Goal: Information Seeking & Learning: Learn about a topic

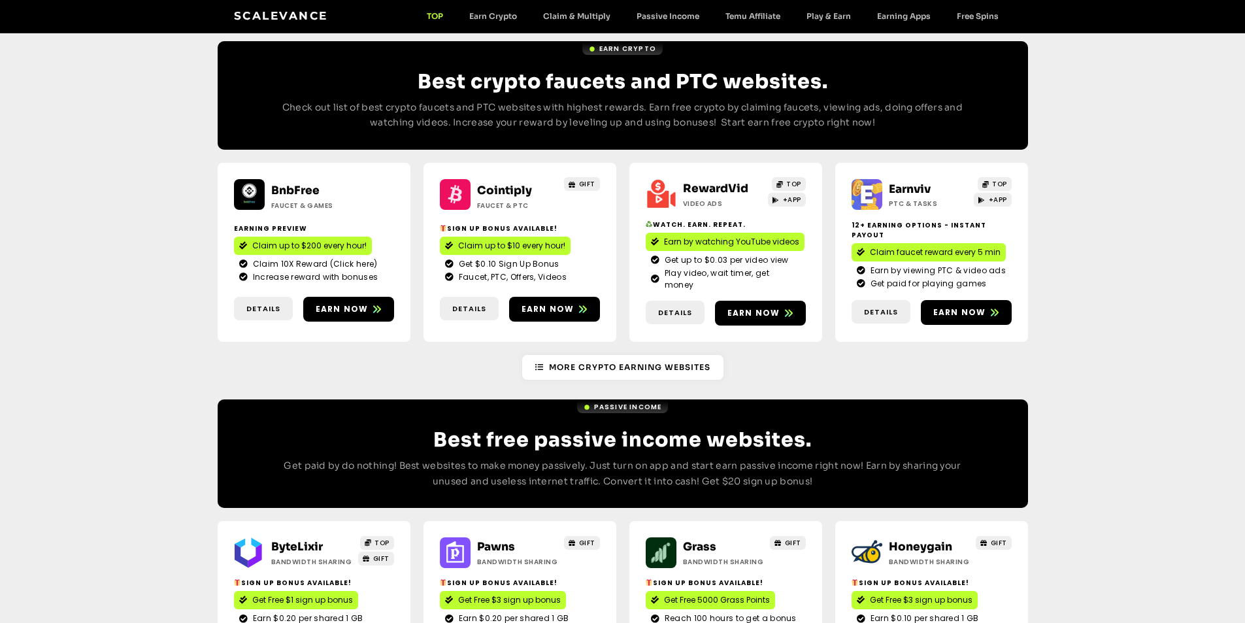
scroll to position [1176, 0]
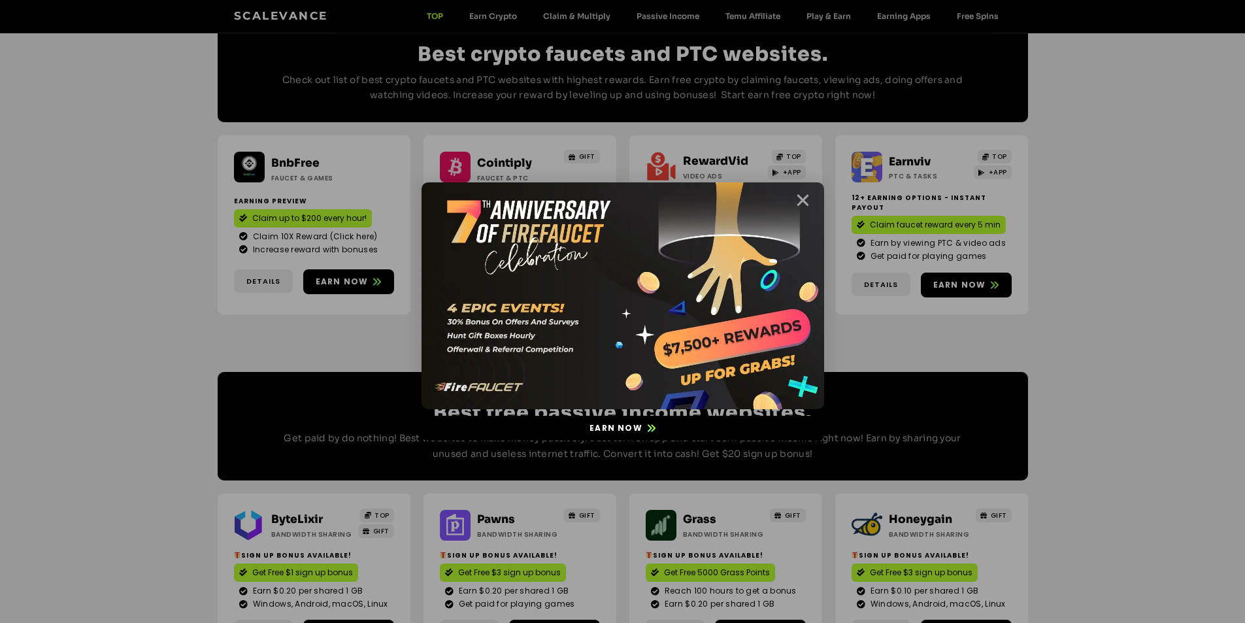
click at [805, 199] on icon "Close" at bounding box center [803, 200] width 16 height 16
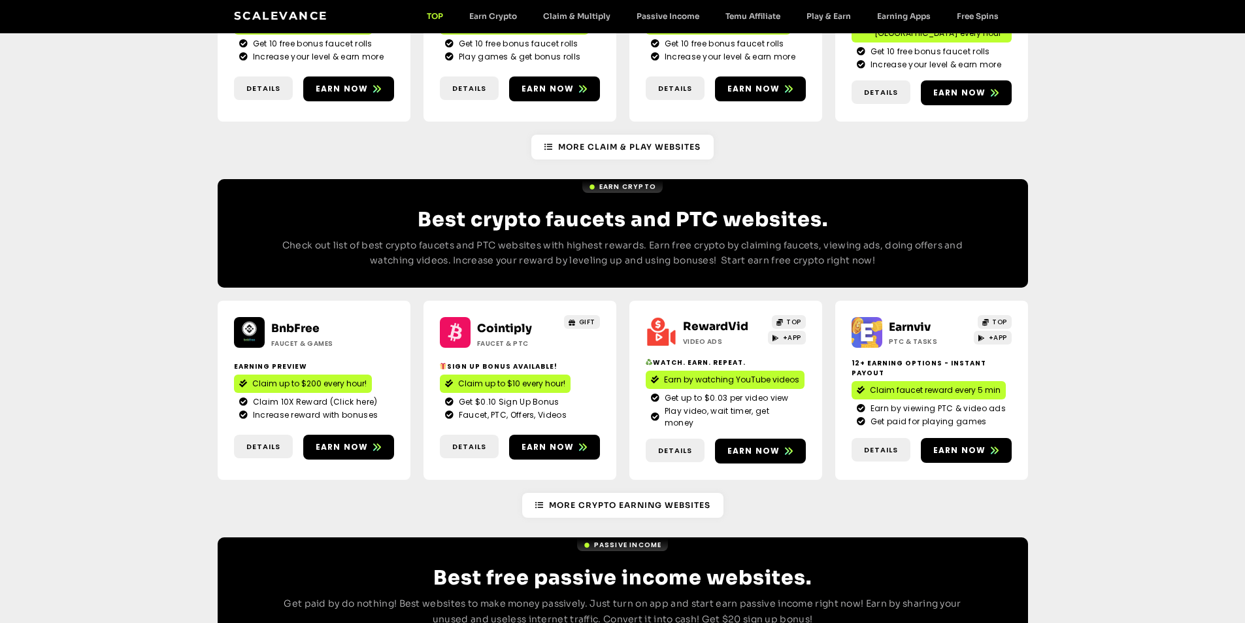
scroll to position [1013, 0]
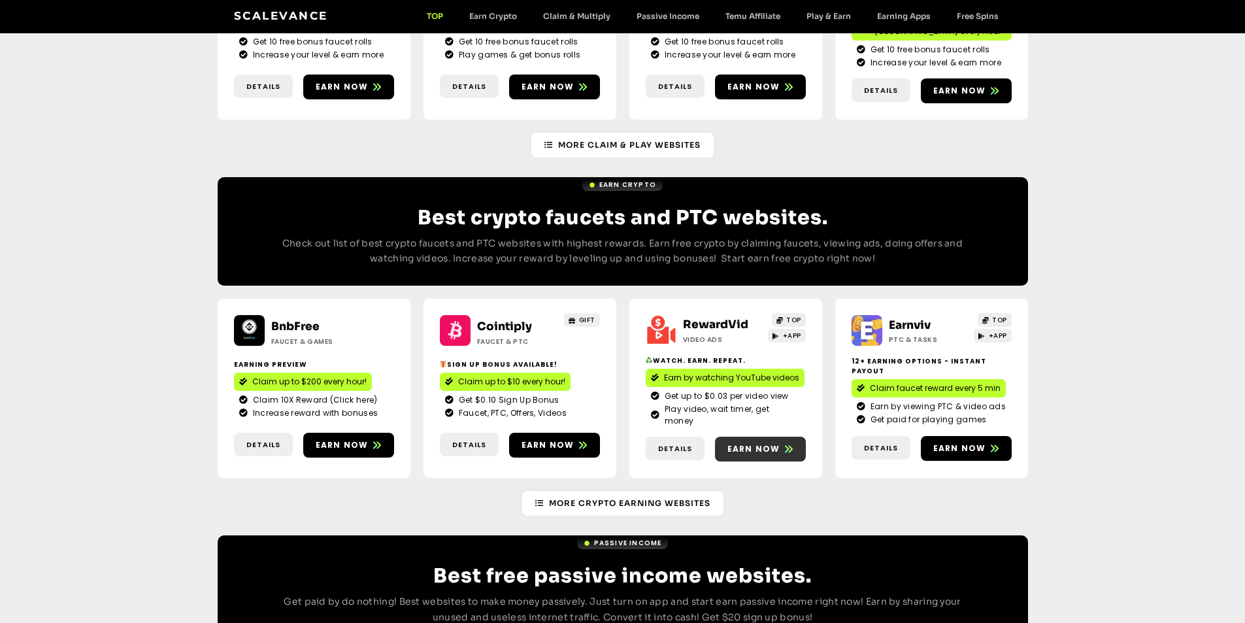
click at [752, 443] on span "Earn now" at bounding box center [753, 449] width 53 height 12
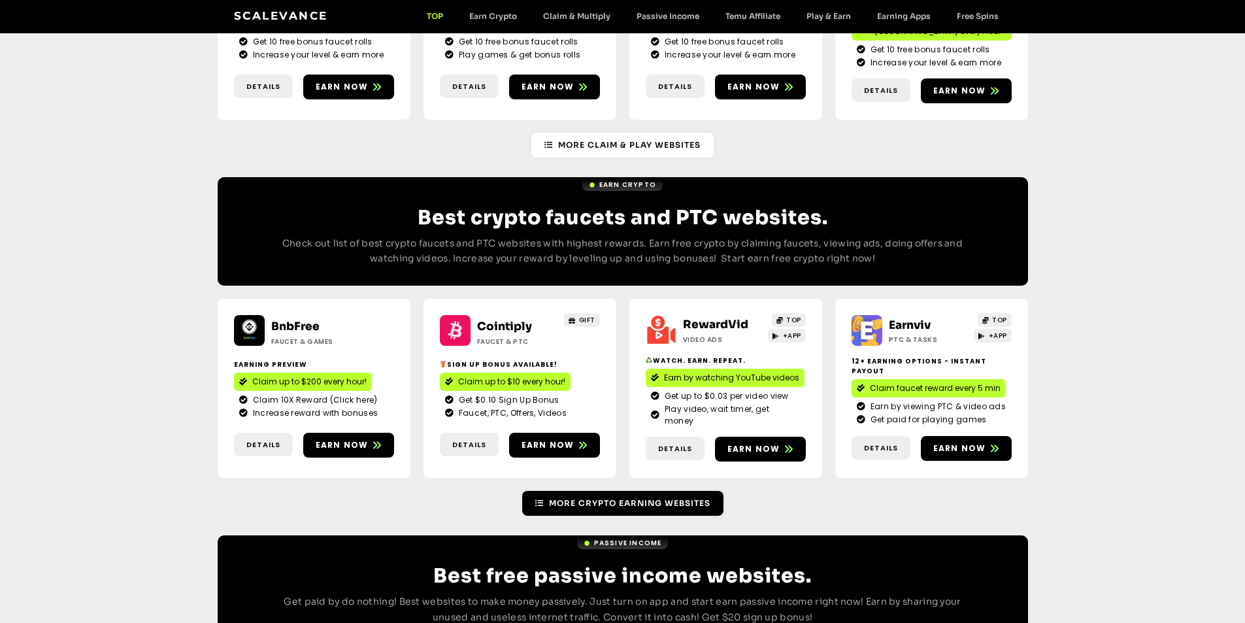
click at [665, 497] on span "More Crypto earning Websites" at bounding box center [629, 503] width 161 height 12
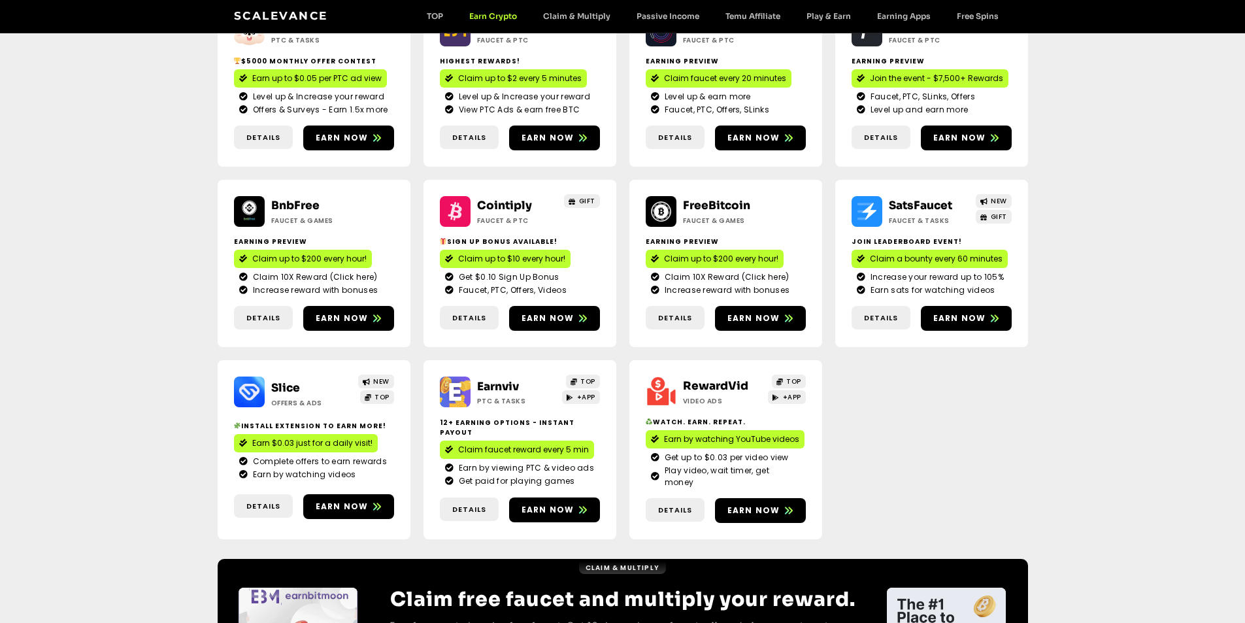
scroll to position [207, 0]
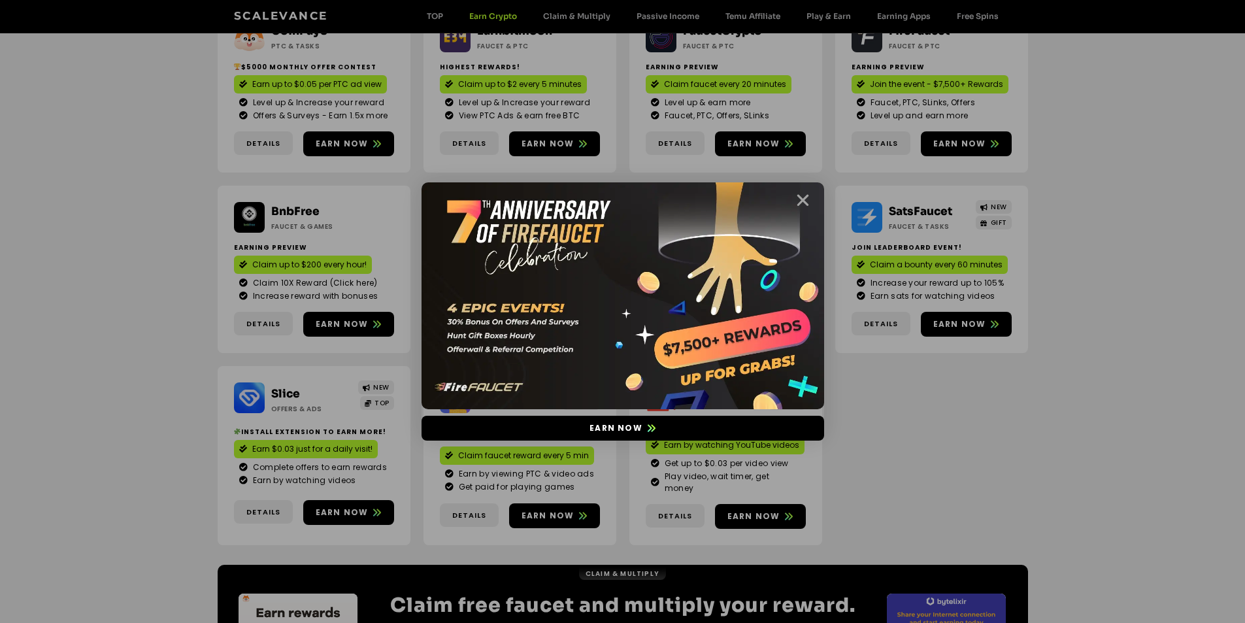
click at [808, 196] on icon "Close" at bounding box center [803, 200] width 16 height 16
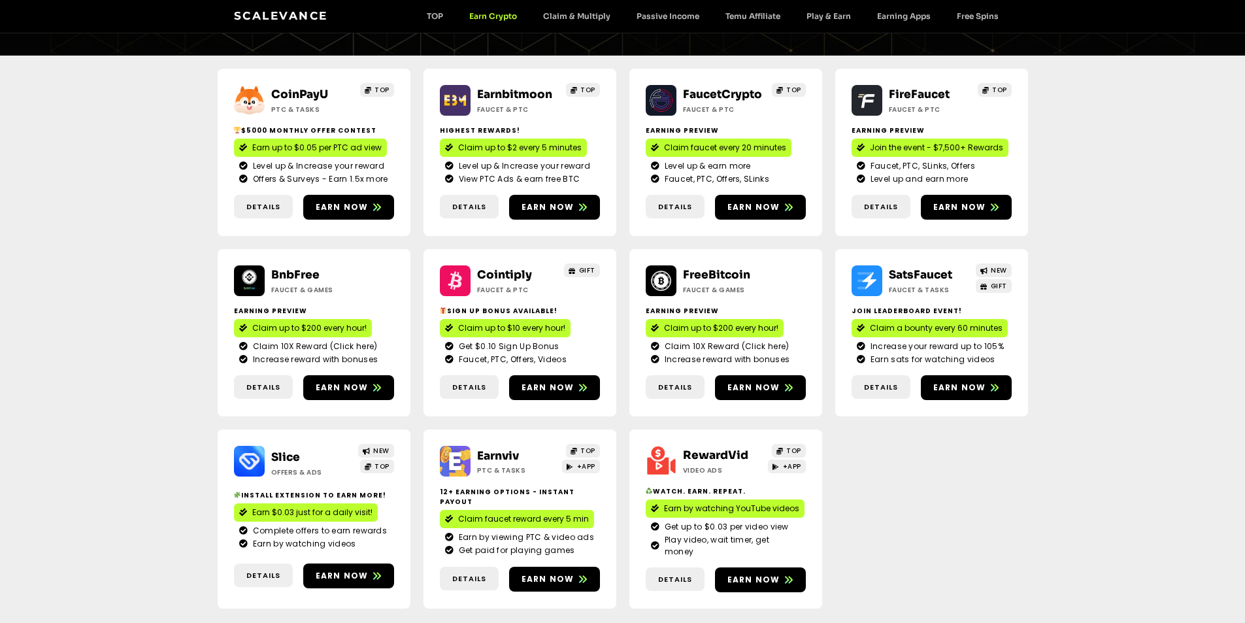
scroll to position [0, 0]
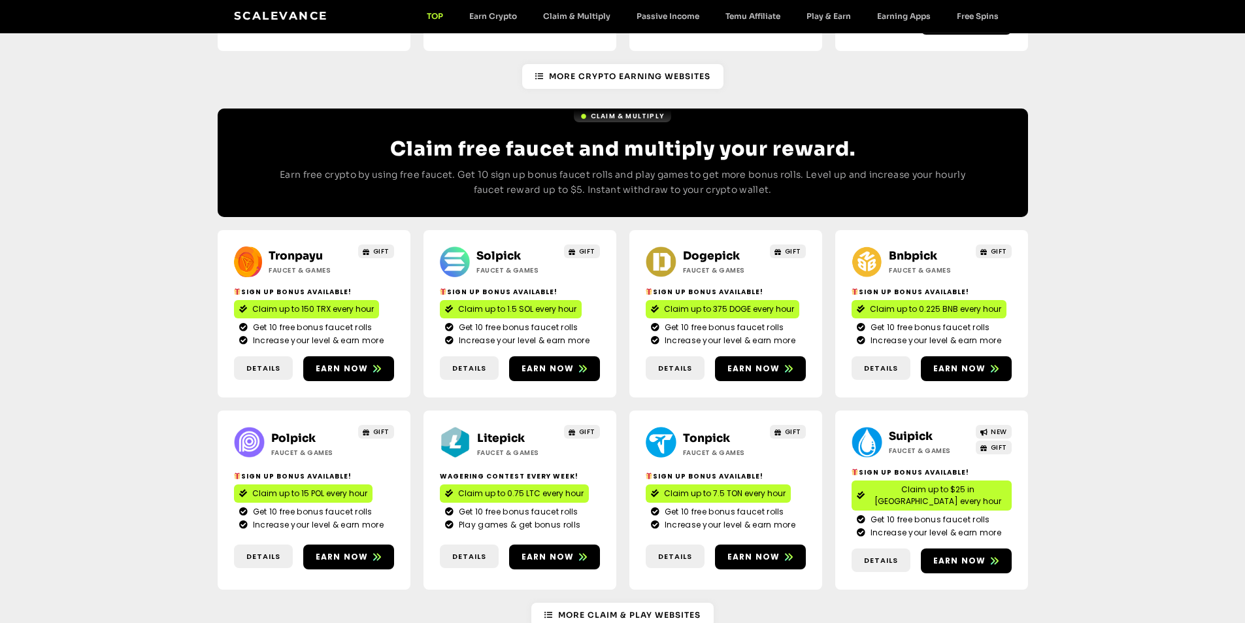
scroll to position [33, 0]
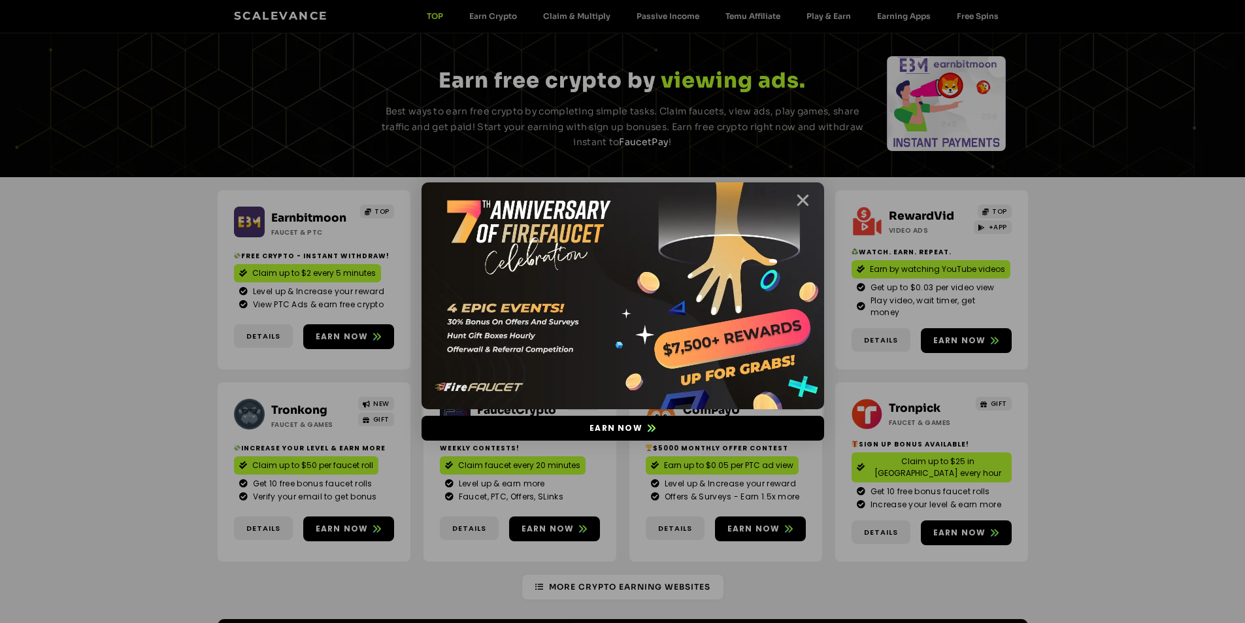
click at [801, 197] on icon "Close" at bounding box center [803, 200] width 16 height 16
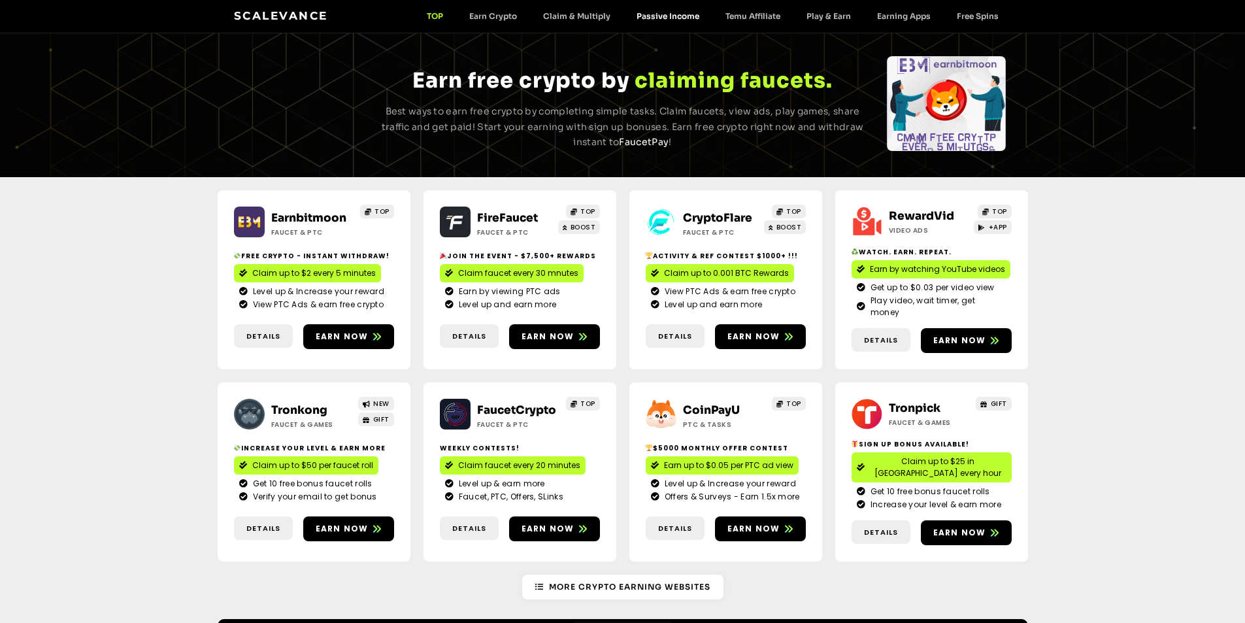
click at [658, 20] on link "Passive Income" at bounding box center [667, 16] width 89 height 10
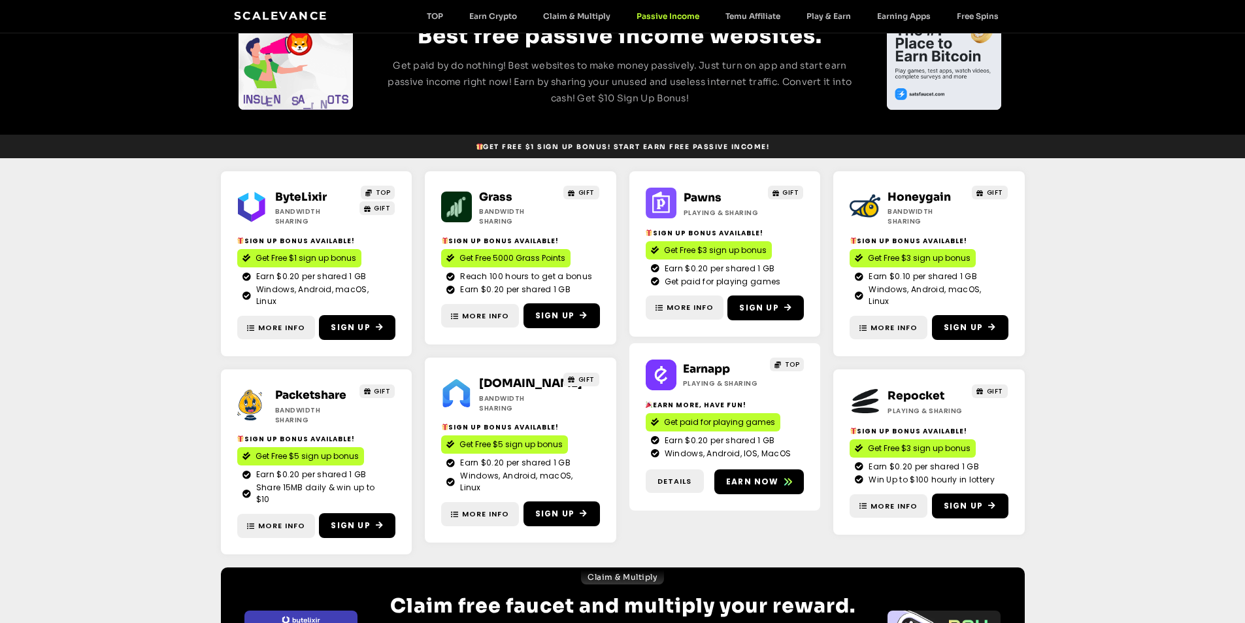
scroll to position [131, 0]
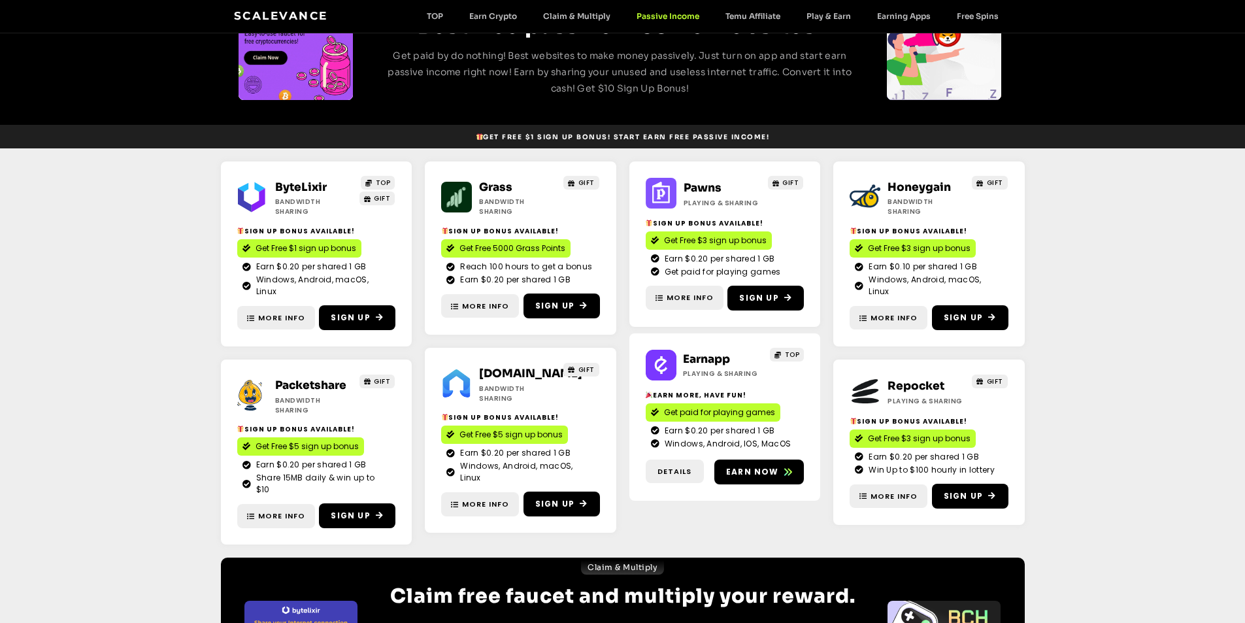
click at [508, 367] on link "Earn.fm" at bounding box center [530, 374] width 103 height 14
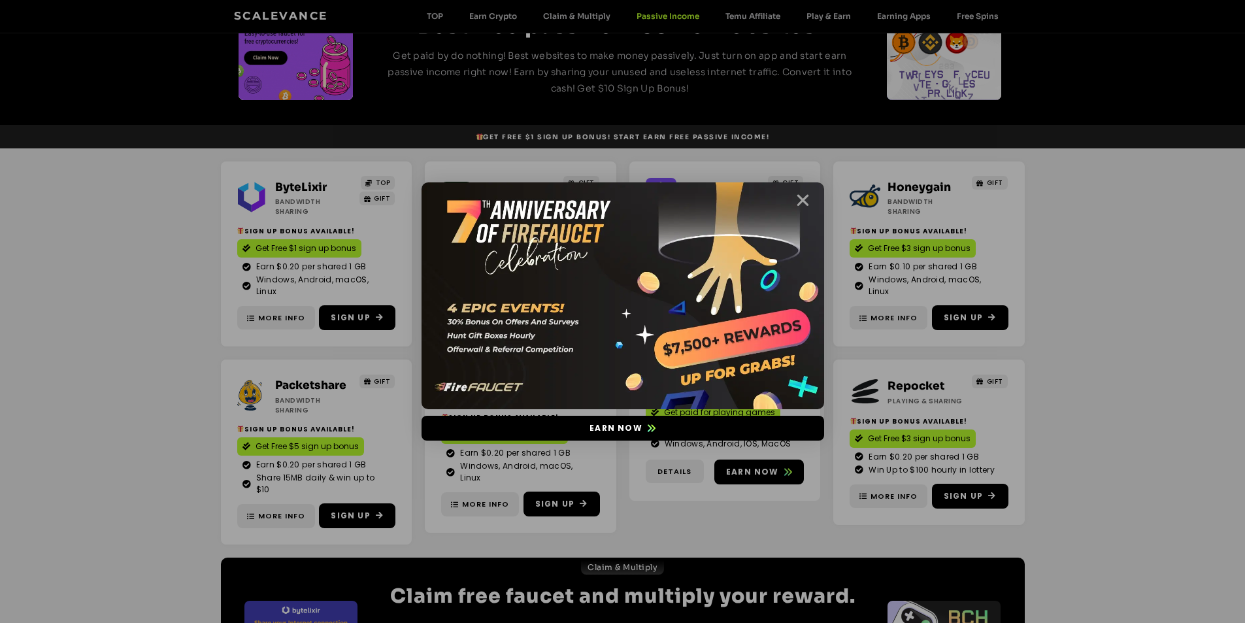
click at [808, 199] on icon "Close" at bounding box center [803, 200] width 16 height 16
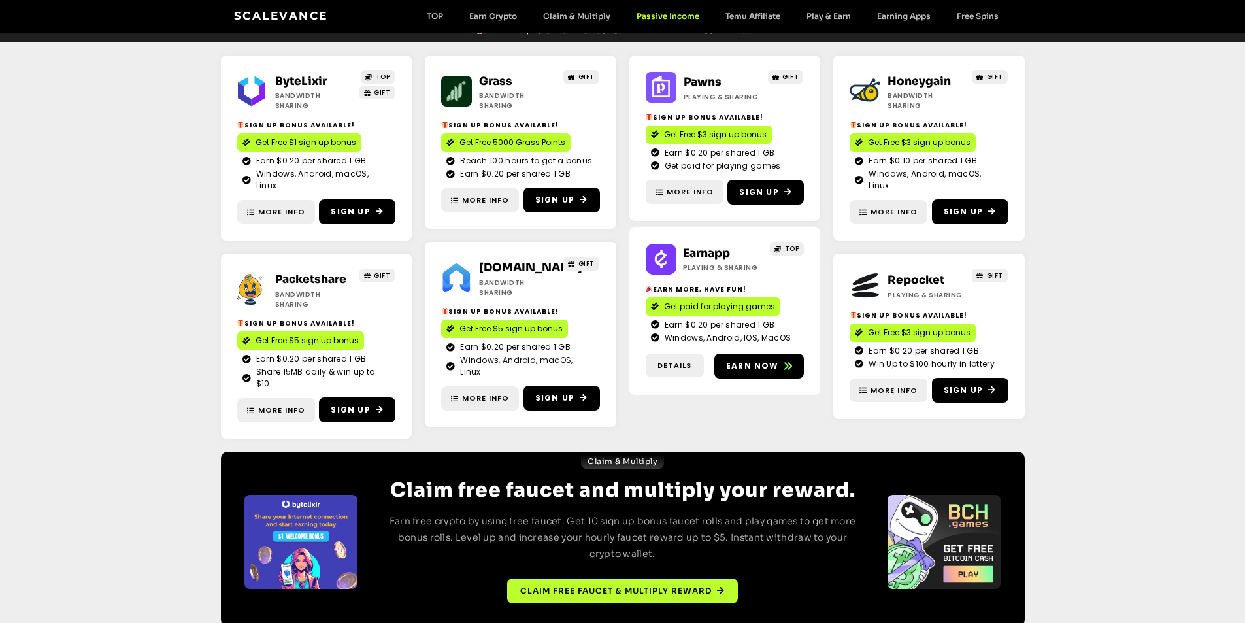
scroll to position [240, 0]
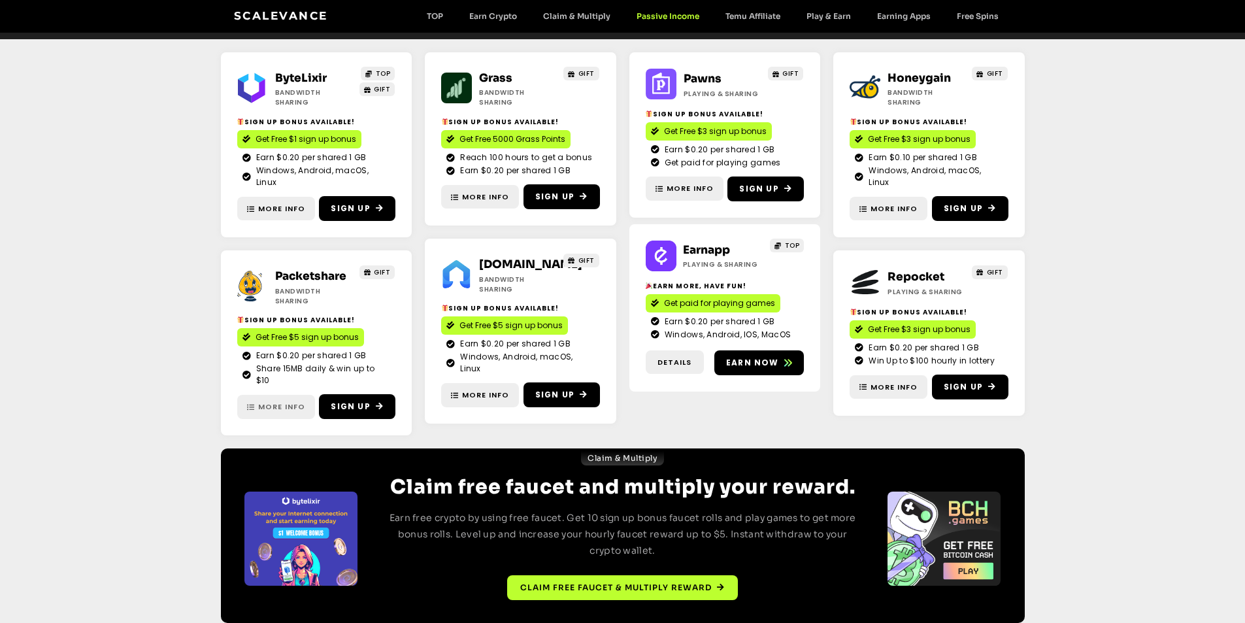
click at [269, 401] on span "More Info" at bounding box center [281, 406] width 47 height 11
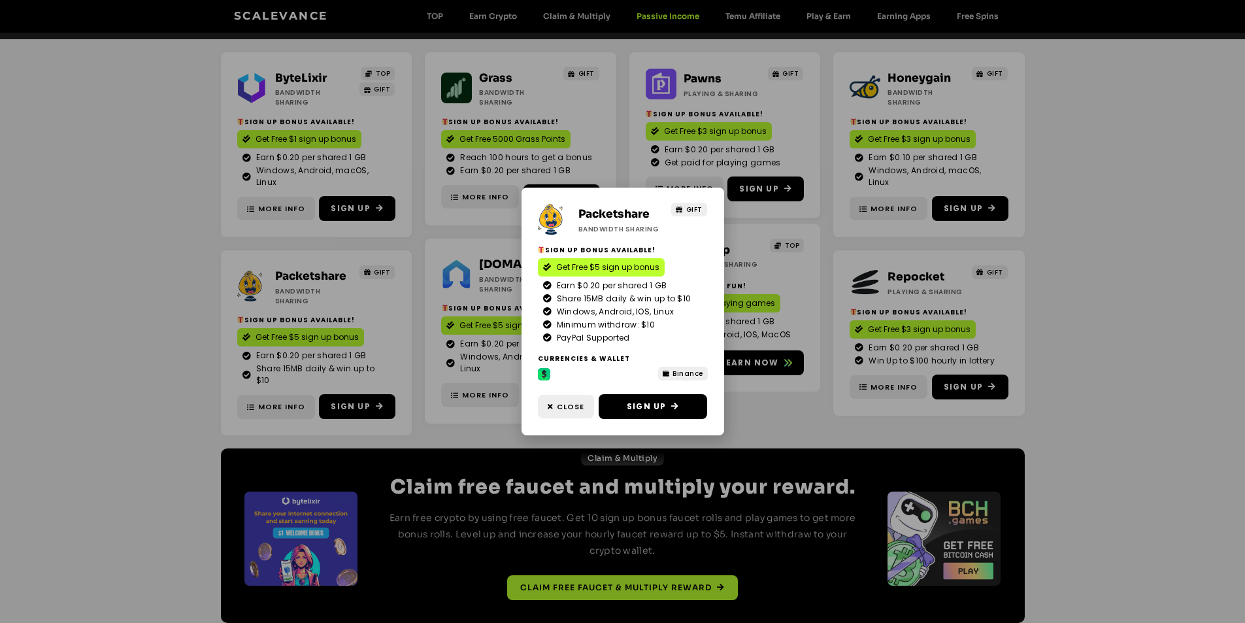
drag, startPoint x: 546, startPoint y: 375, endPoint x: 0, endPoint y: 392, distance: 546.0
click at [0, 392] on div "Packetshare Bandwidth Sharing GIFT Sign Up Bonus Available! Get Free $5 sign up…" at bounding box center [622, 311] width 1245 height 623
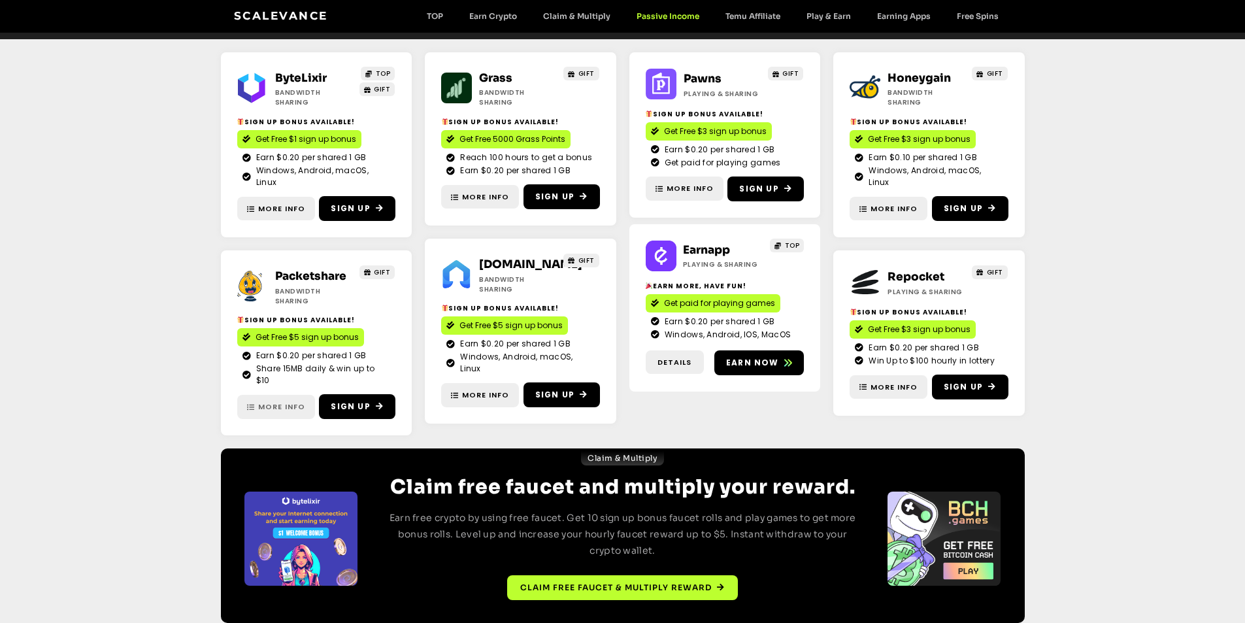
click at [287, 401] on span "More Info" at bounding box center [281, 406] width 47 height 11
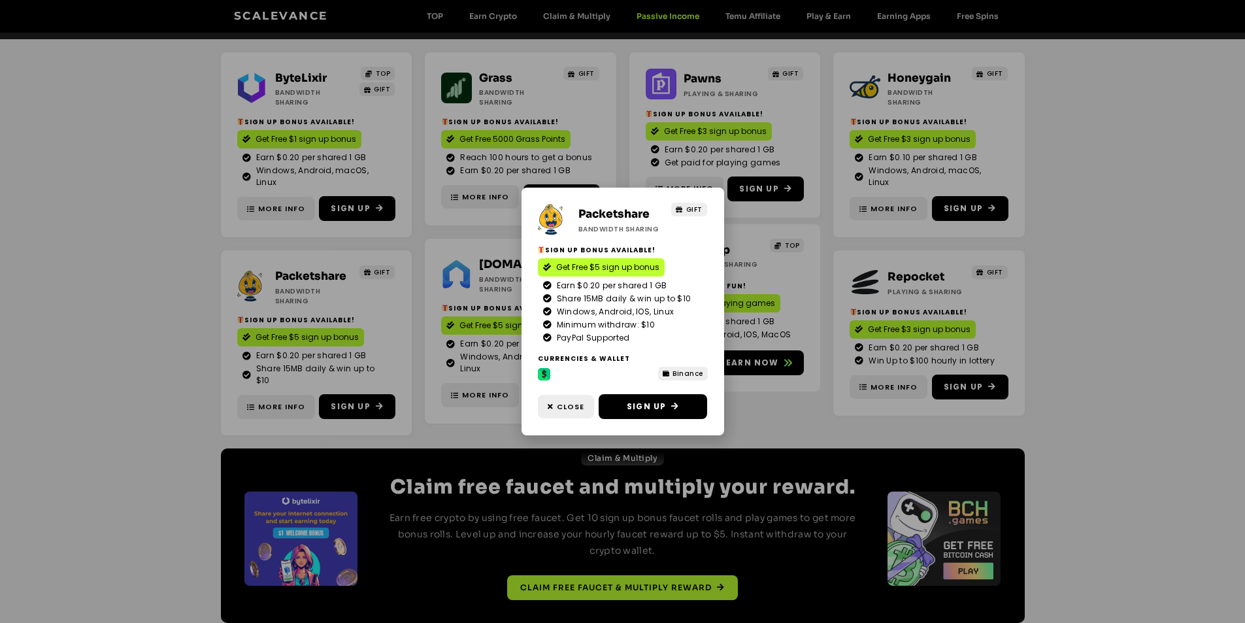
click at [69, 397] on div "Packetshare Bandwidth Sharing GIFT Sign Up Bonus Available! Get Free $5 sign up…" at bounding box center [622, 311] width 1245 height 623
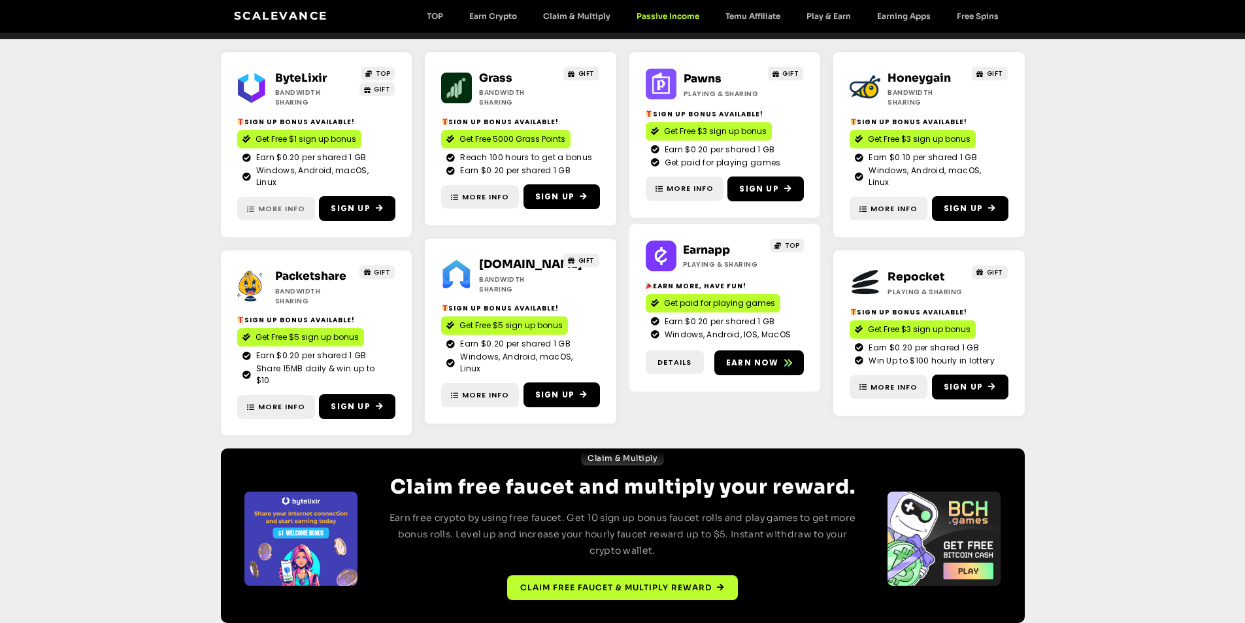
click at [280, 203] on span "More Info" at bounding box center [281, 208] width 47 height 11
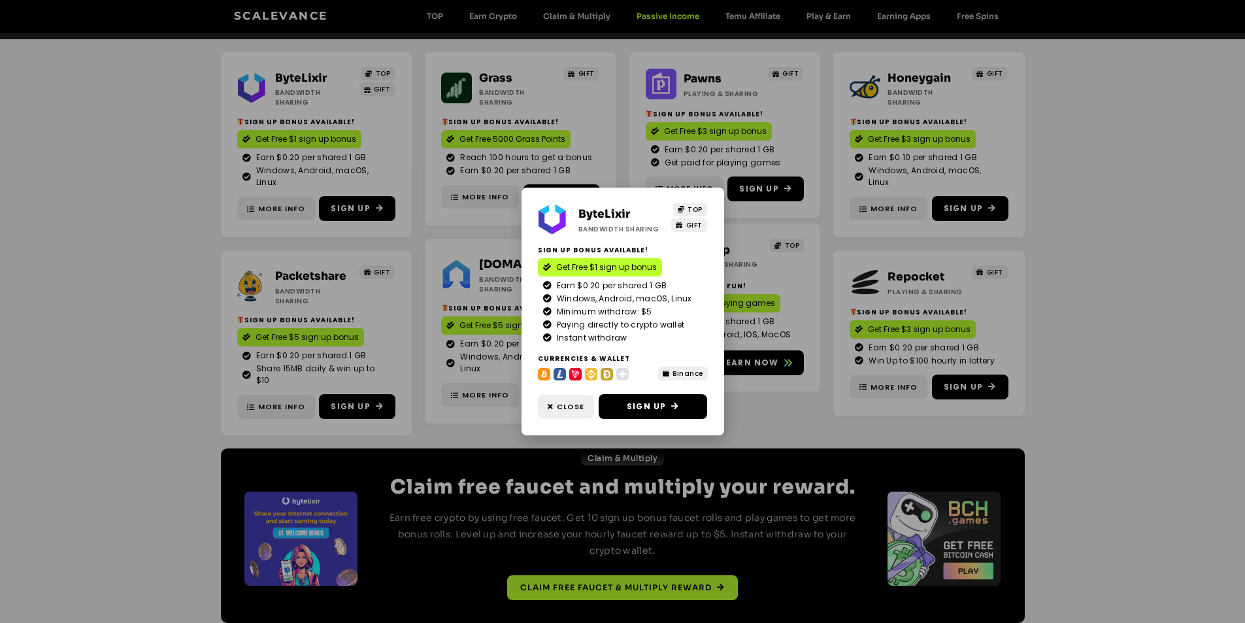
click at [599, 211] on link "ByteLixir" at bounding box center [604, 214] width 52 height 14
click at [810, 391] on div "ByteLixir Bandwidth Sharing TOP GIFT Sign Up Bonus Available! Get Free $1 sign …" at bounding box center [622, 311] width 1245 height 623
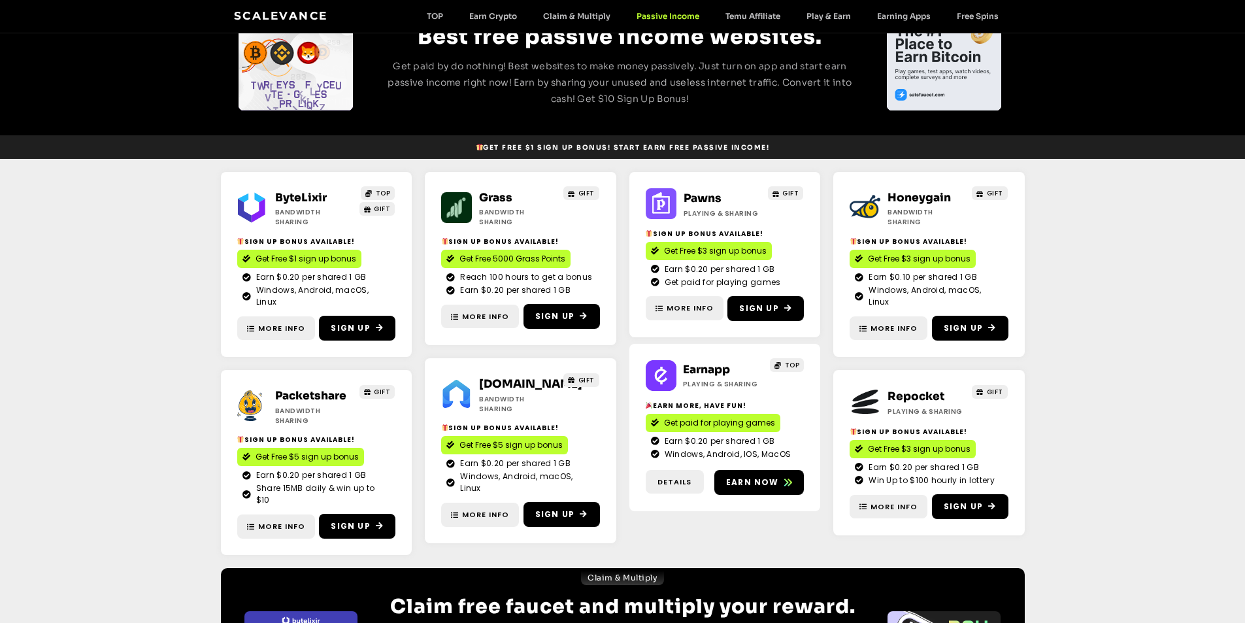
scroll to position [109, 0]
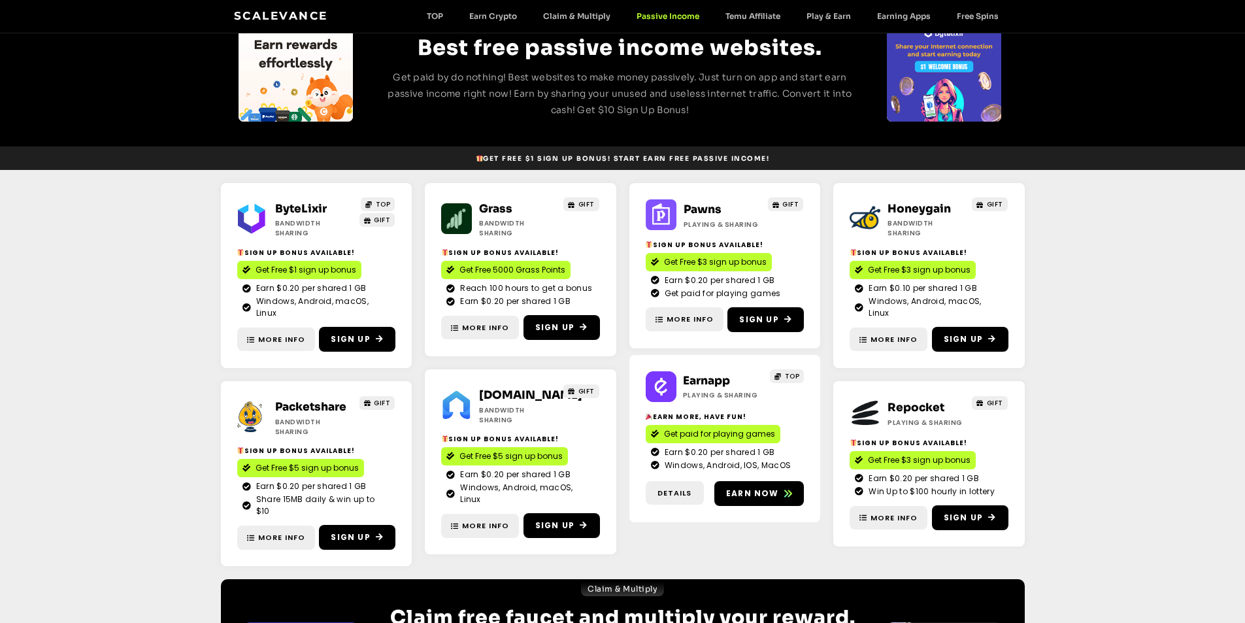
click at [703, 212] on link "Pawns" at bounding box center [703, 210] width 38 height 14
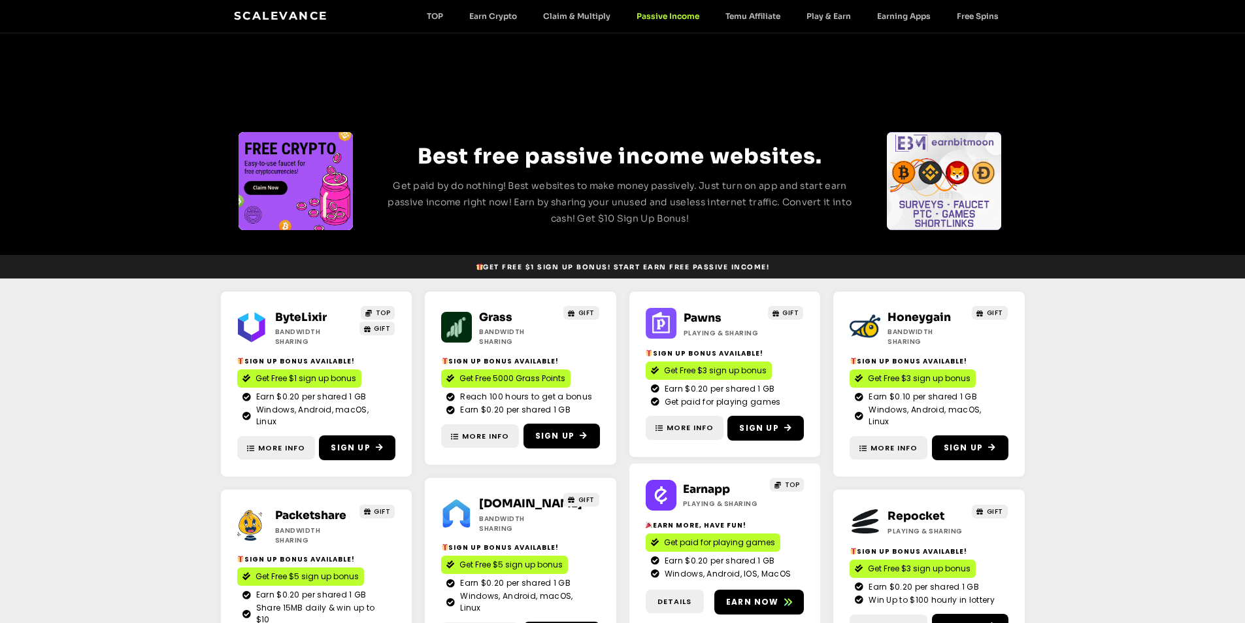
scroll to position [0, 0]
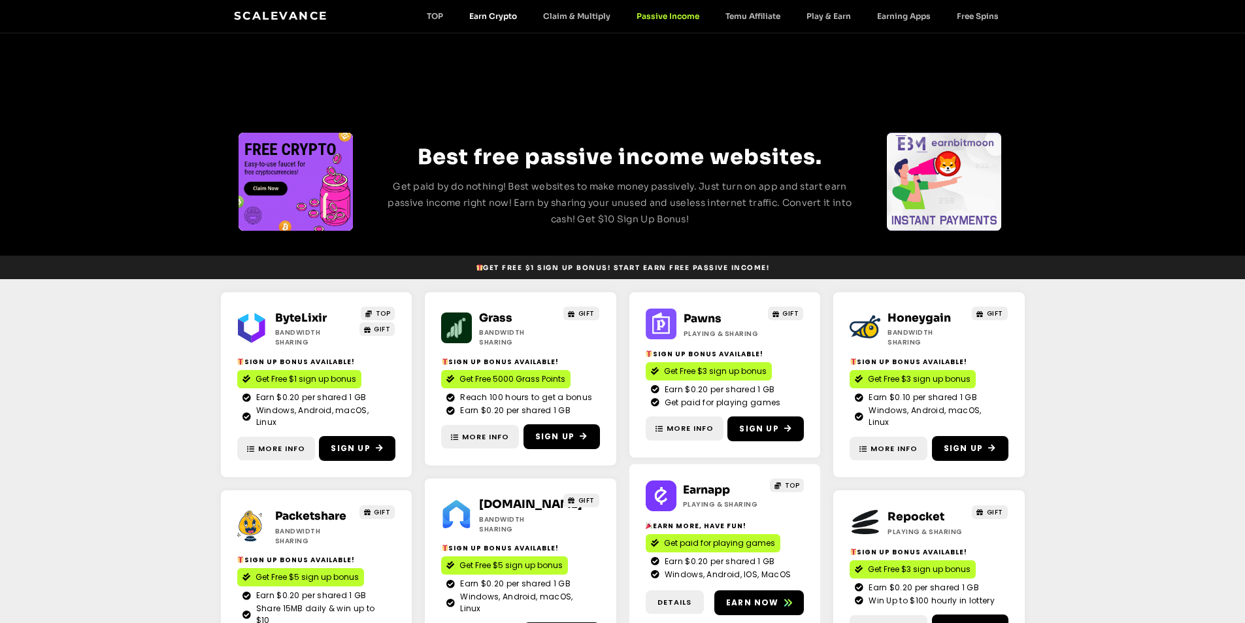
click at [493, 16] on link "Earn Crypto" at bounding box center [493, 16] width 74 height 10
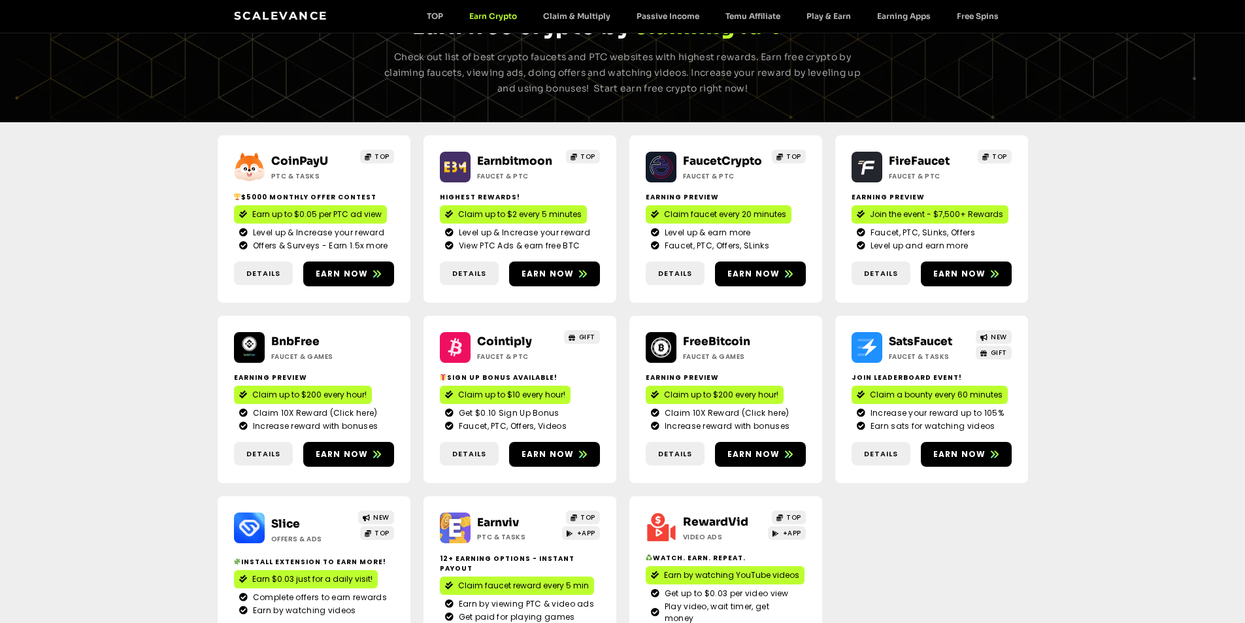
scroll to position [76, 0]
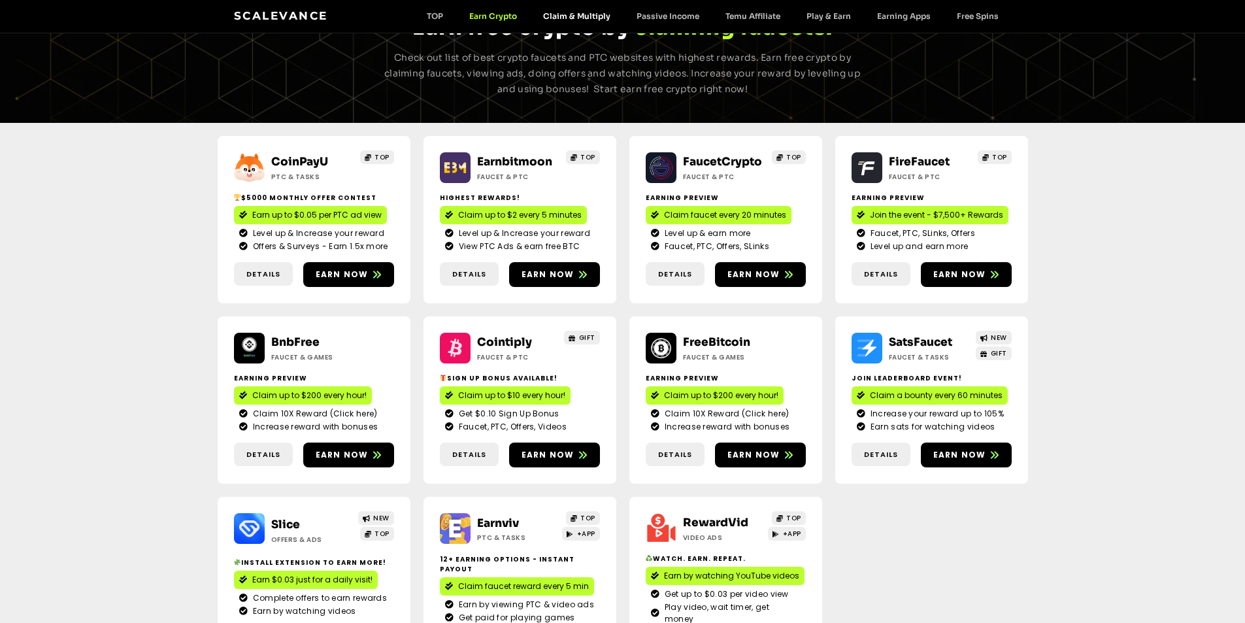
click at [578, 20] on link "Claim & Multiply" at bounding box center [576, 16] width 93 height 10
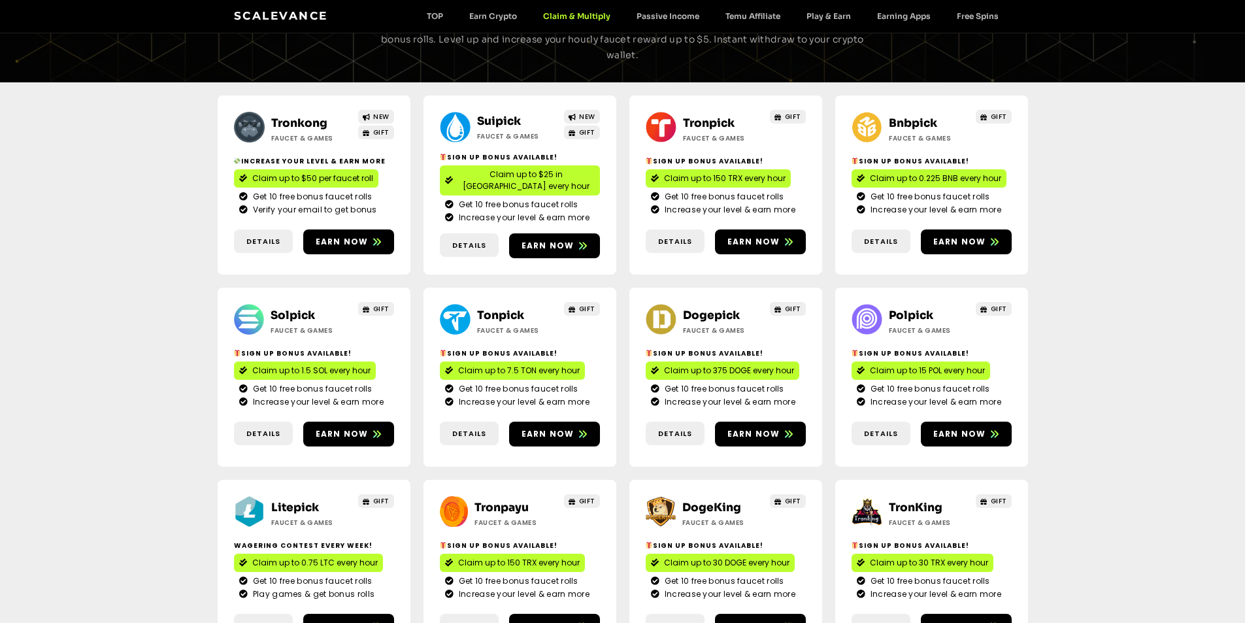
scroll to position [131, 0]
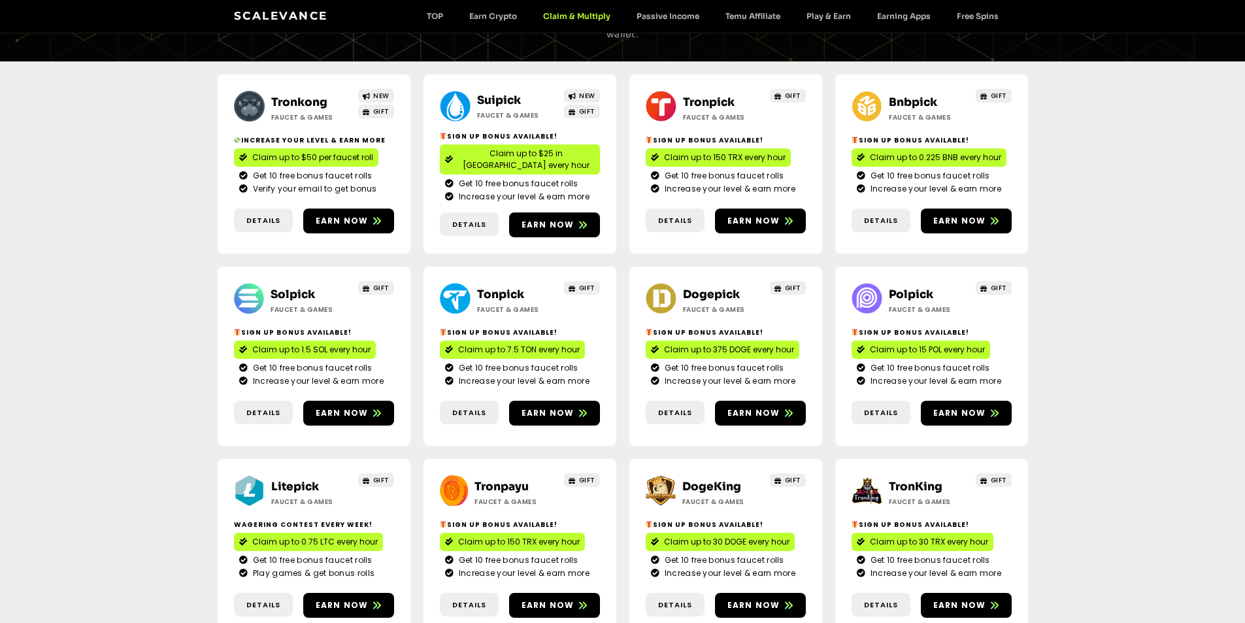
drag, startPoint x: 1080, startPoint y: 224, endPoint x: 1079, endPoint y: 216, distance: 8.0
click at [1080, 220] on div "Tronkong Faucet & Games NEW GIFT Increase your level & earn more Claim up to $5…" at bounding box center [622, 551] width 1245 height 980
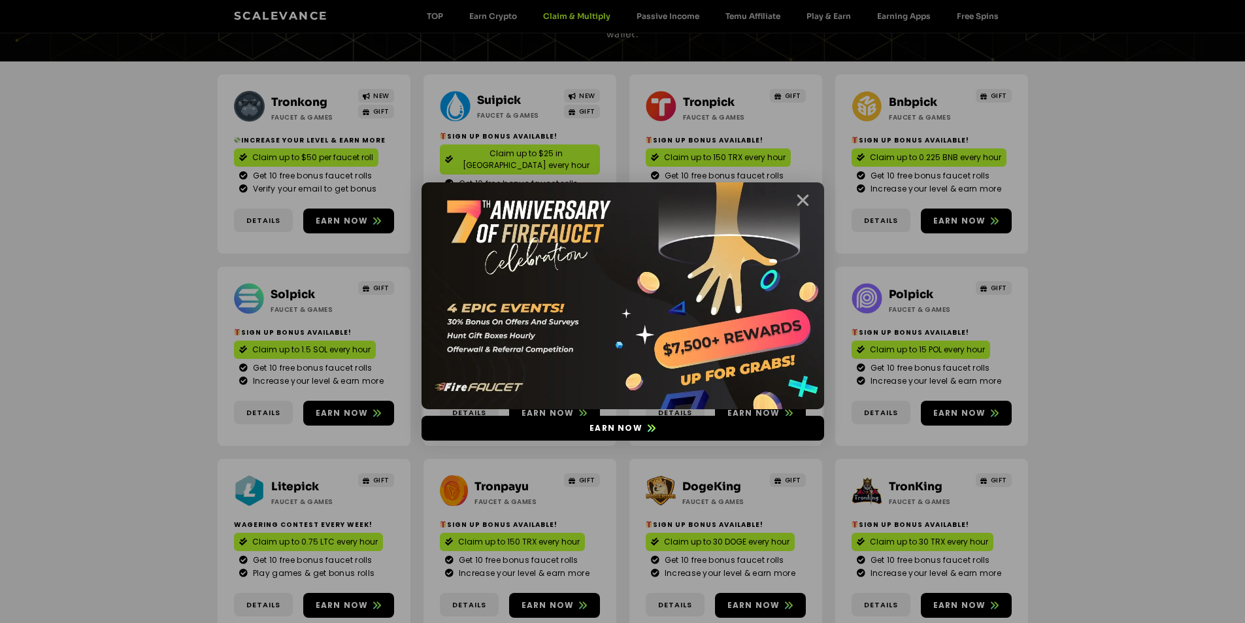
drag, startPoint x: 801, startPoint y: 201, endPoint x: 907, endPoint y: 17, distance: 212.9
click at [800, 201] on icon "Close" at bounding box center [803, 200] width 16 height 16
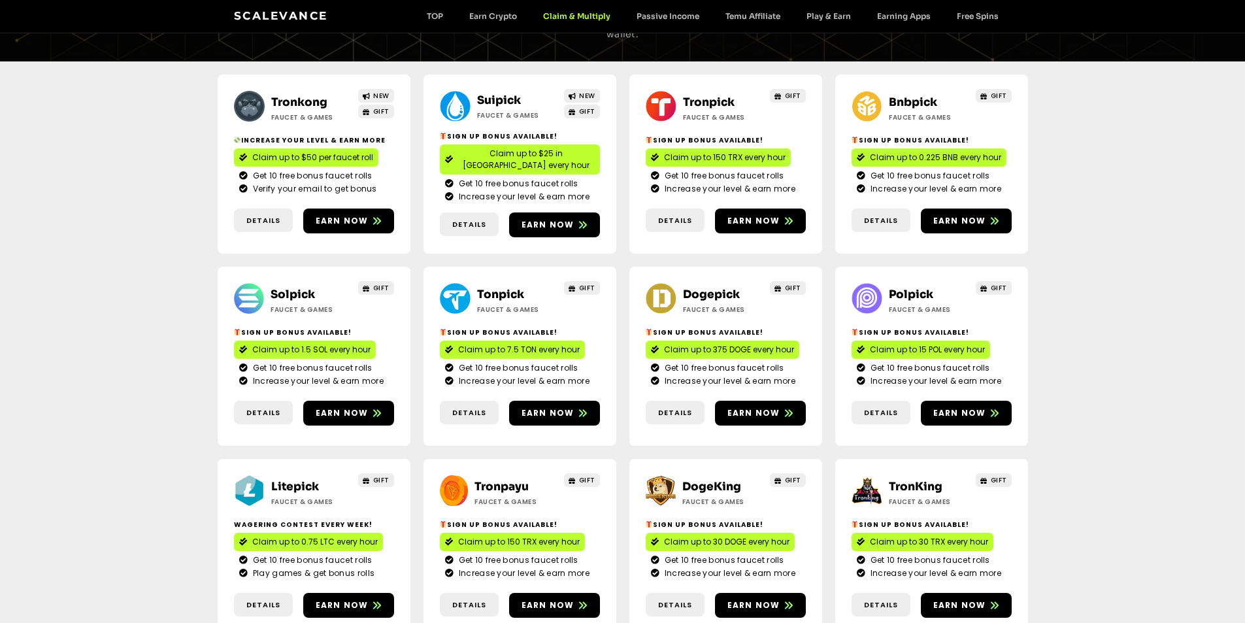
click at [1121, 227] on div "Tronkong Faucet & Games NEW GIFT Increase your level & earn more Claim up to $5…" at bounding box center [622, 551] width 1245 height 980
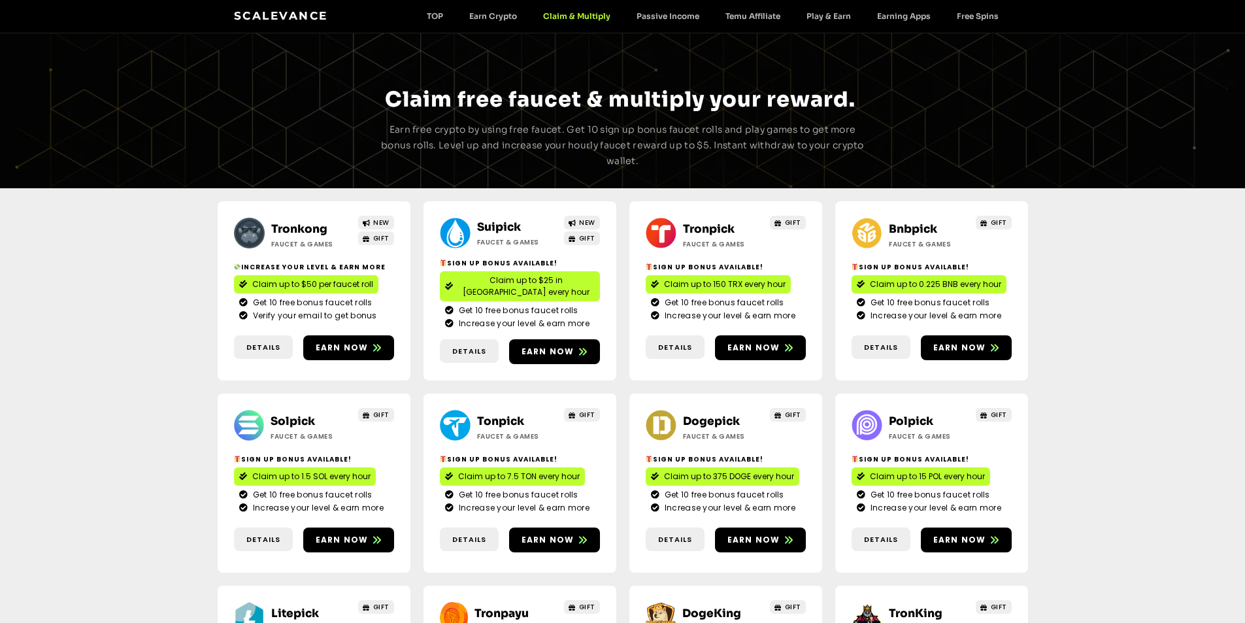
scroll to position [0, 0]
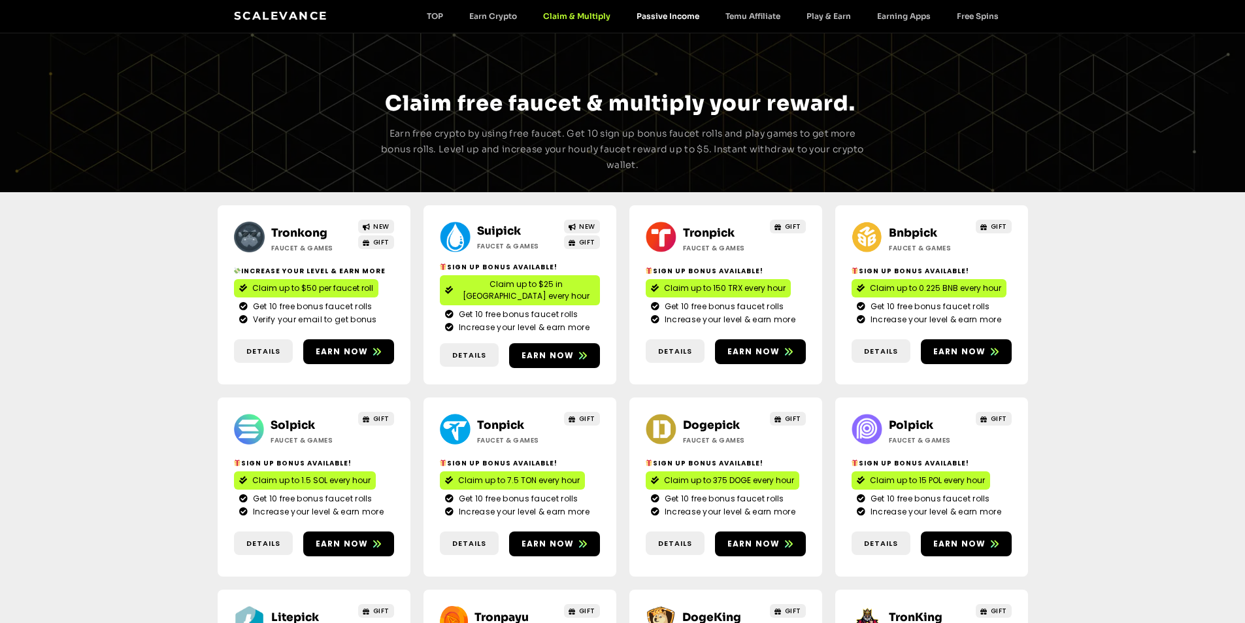
click at [666, 16] on link "Passive Income" at bounding box center [667, 16] width 89 height 10
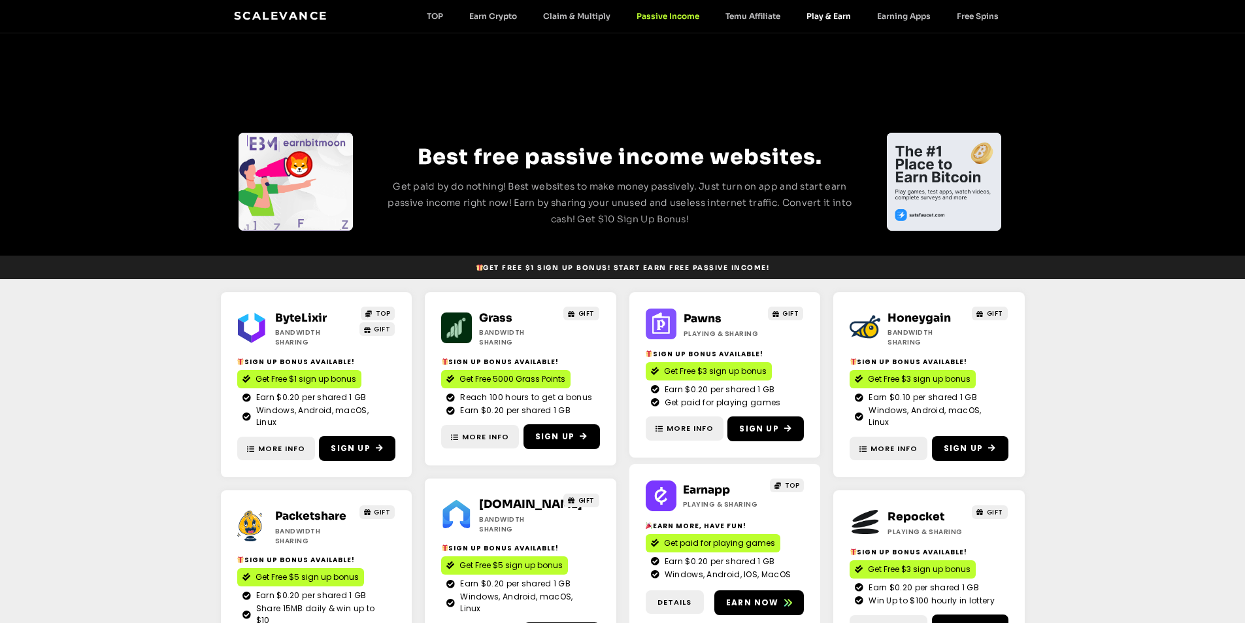
click at [823, 14] on link "Play & Earn" at bounding box center [828, 16] width 71 height 10
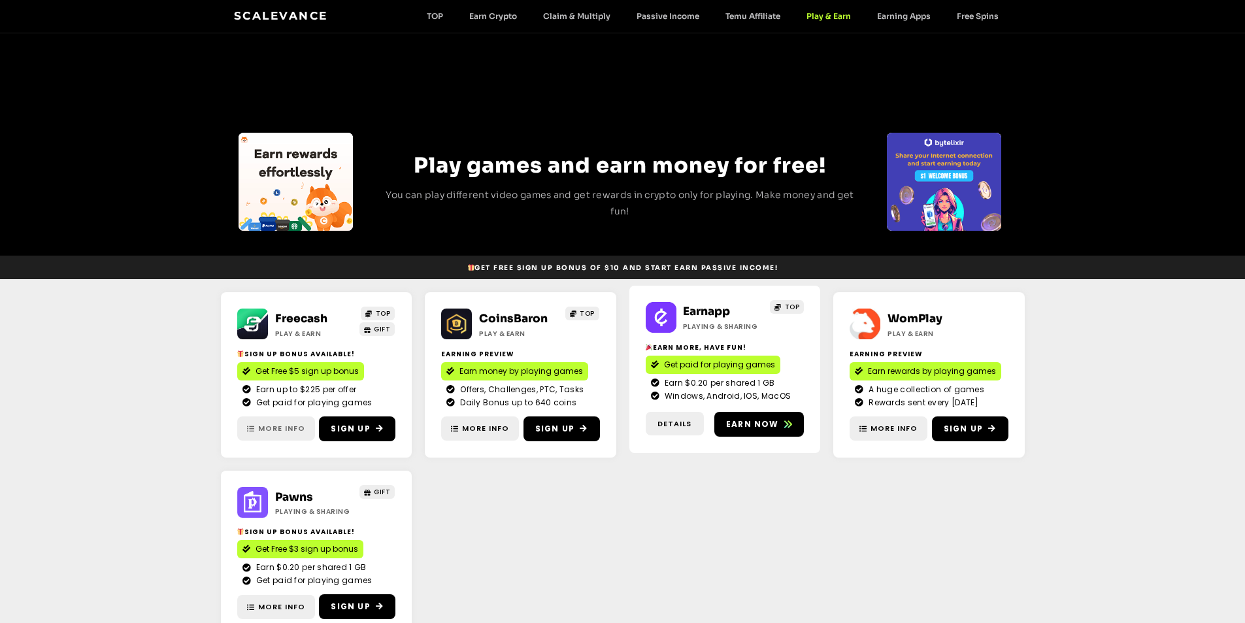
click at [275, 427] on span "More Info" at bounding box center [281, 428] width 47 height 11
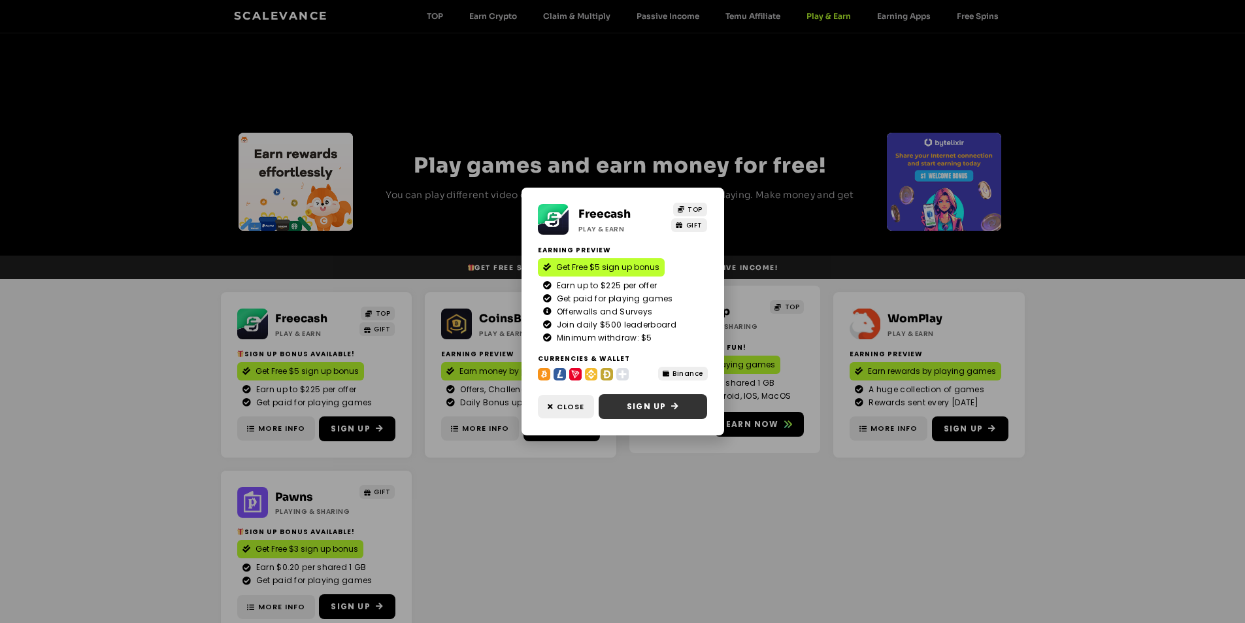
click at [622, 407] on span "Sign Up" at bounding box center [652, 407] width 85 height 12
